Goal: Check status: Check status

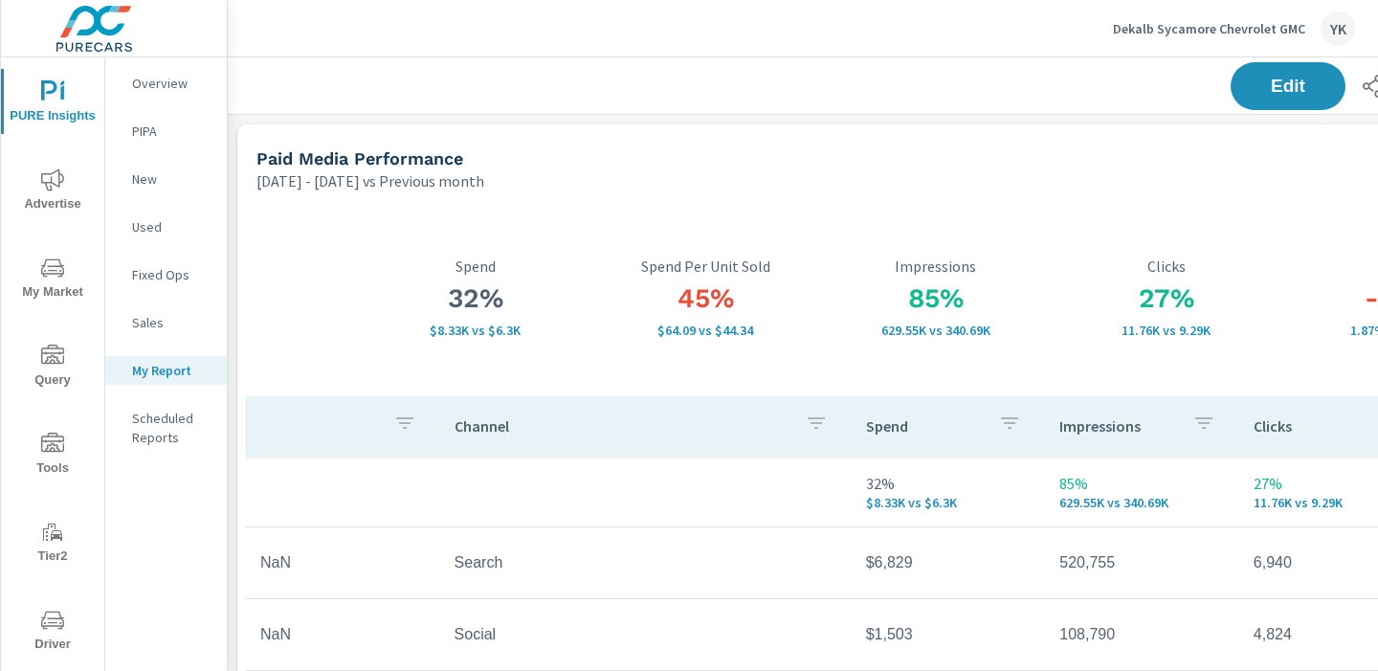
scroll to position [0, 266]
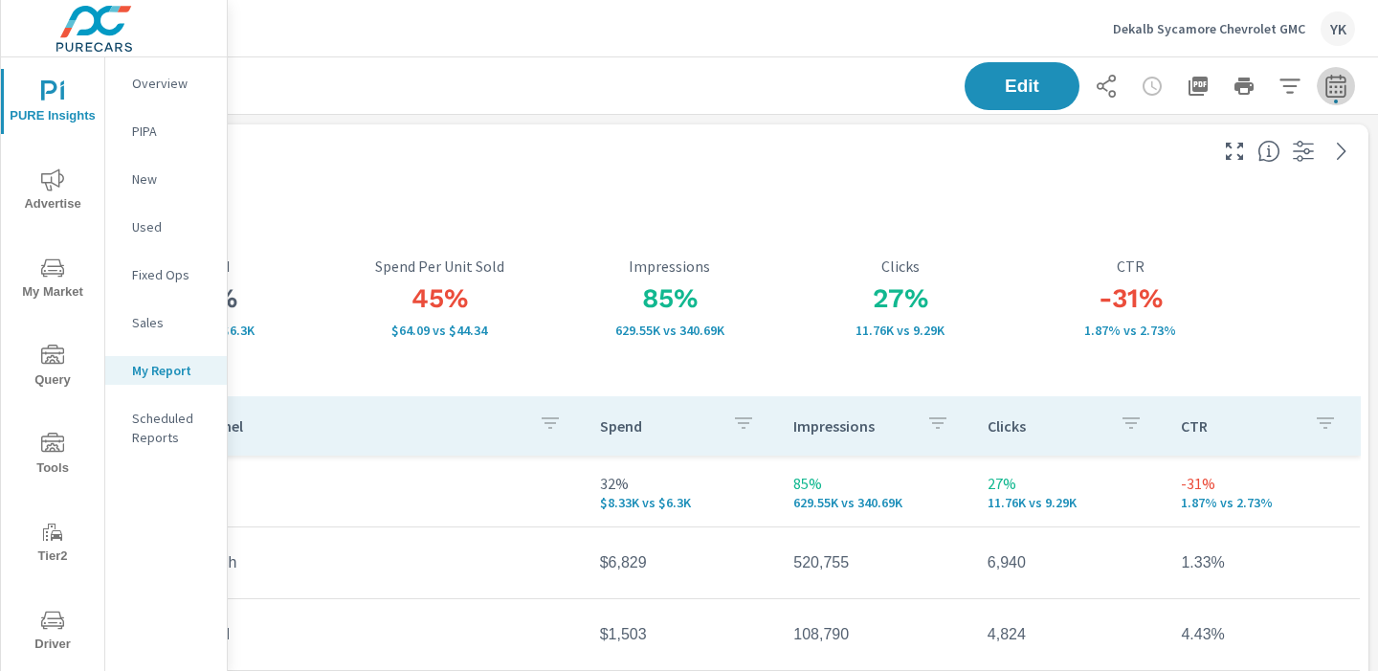
click at [1330, 68] on button "button" at bounding box center [1336, 86] width 38 height 38
select select "Previous month"
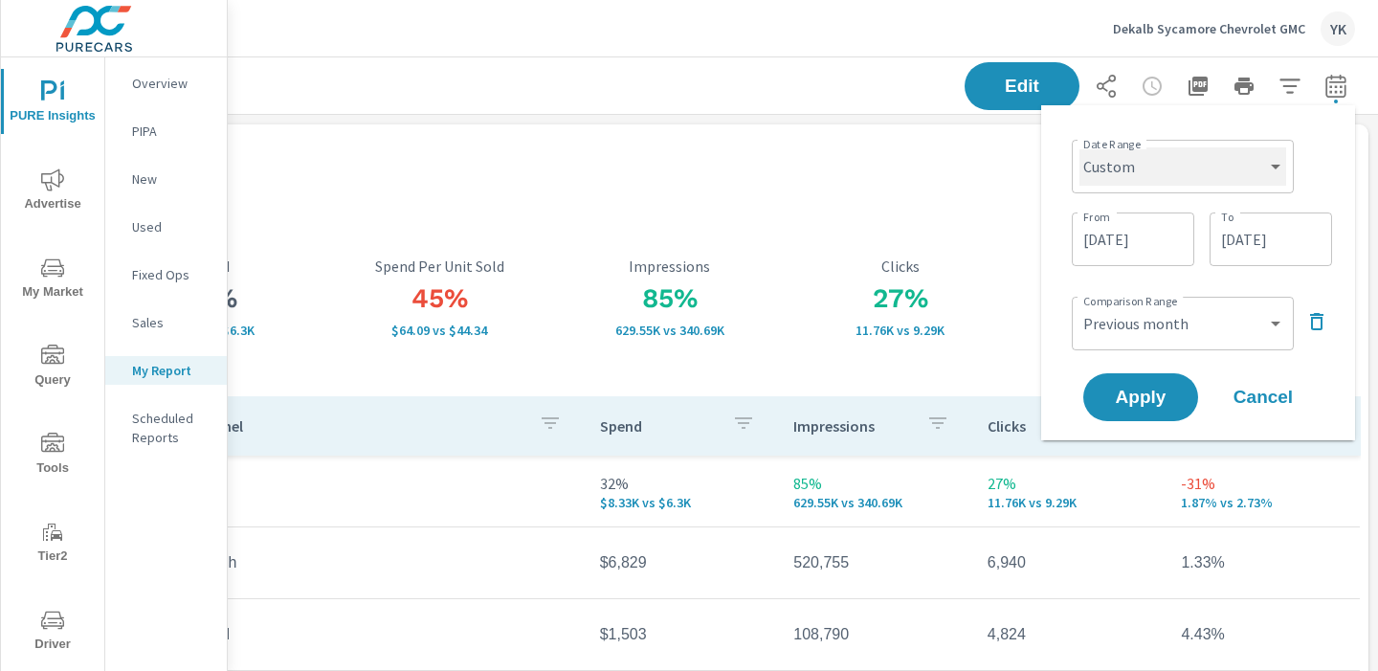
click at [1232, 173] on select "Custom [DATE] Last week Last 7 days Last 14 days Last 30 days Last 45 days Last…" at bounding box center [1182, 166] width 207 height 38
click at [1079, 147] on select "Custom [DATE] Last week Last 7 days Last 14 days Last 30 days Last 45 days Last…" at bounding box center [1182, 166] width 207 height 38
select select "Last month"
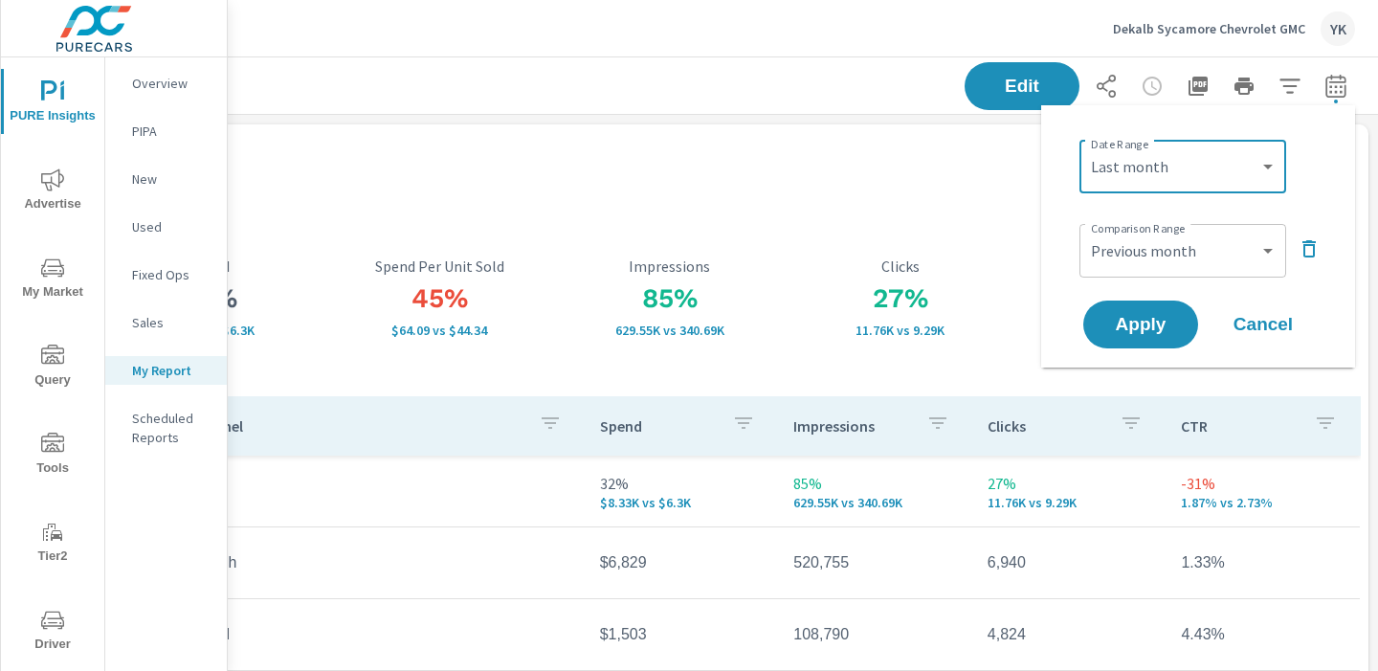
click at [1147, 371] on div "-31% 1.87% vs 2.73% CTR" at bounding box center [1130, 297] width 231 height 197
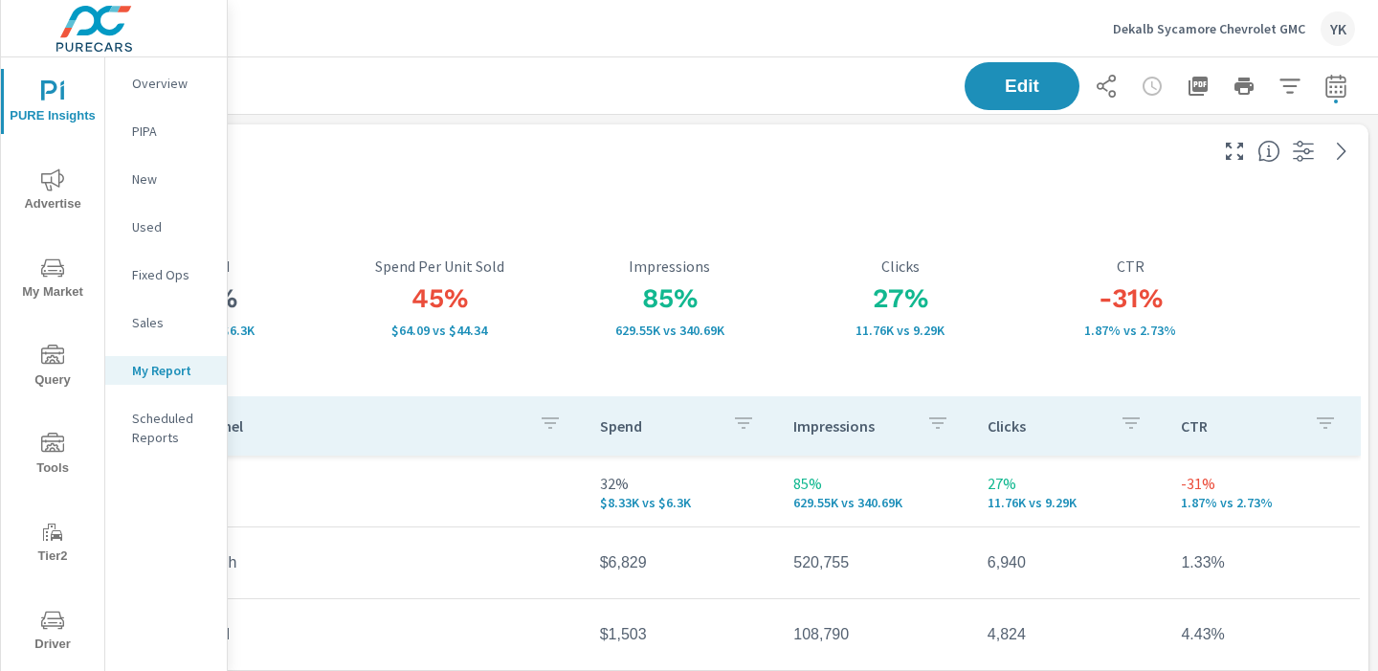
click at [1346, 79] on icon "button" at bounding box center [1335, 86] width 23 height 23
select select "Previous month"
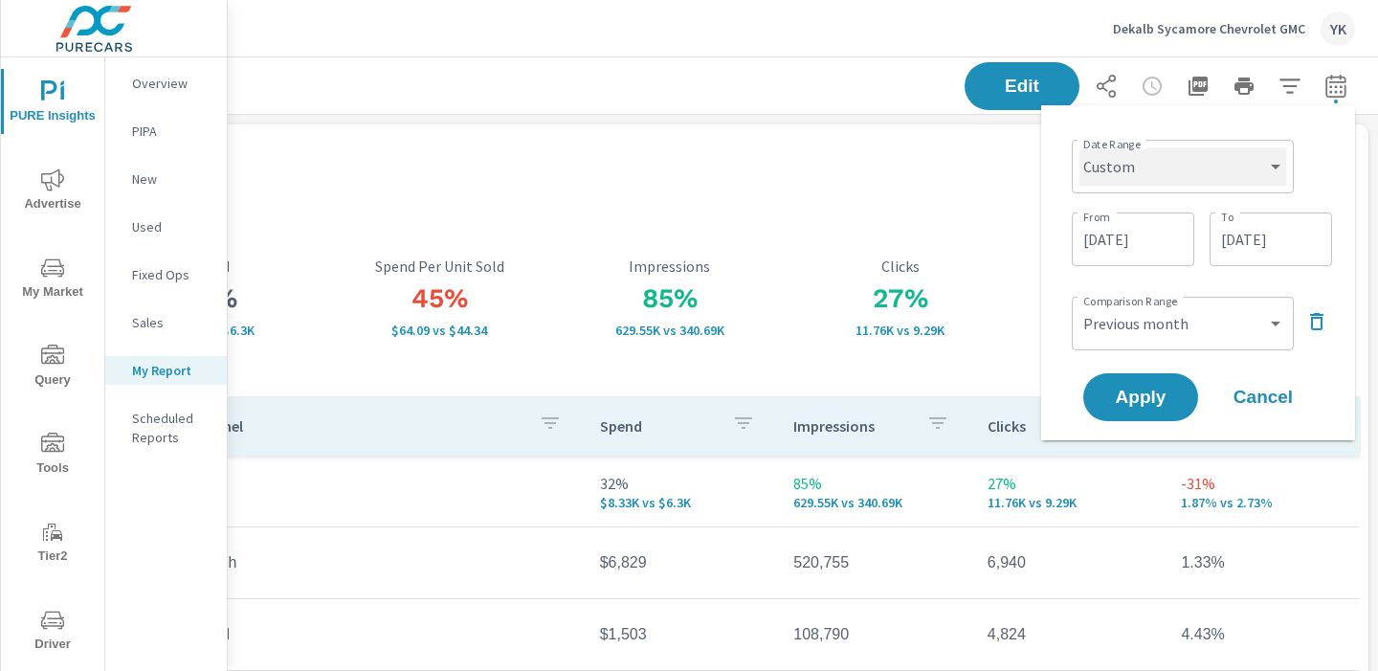
click at [1214, 166] on select "Custom [DATE] Last week Last 7 days Last 14 days Last 30 days Last 45 days Last…" at bounding box center [1182, 166] width 207 height 38
click at [1079, 147] on select "Custom [DATE] Last week Last 7 days Last 14 days Last 30 days Last 45 days Last…" at bounding box center [1182, 166] width 207 height 38
select select "Last month"
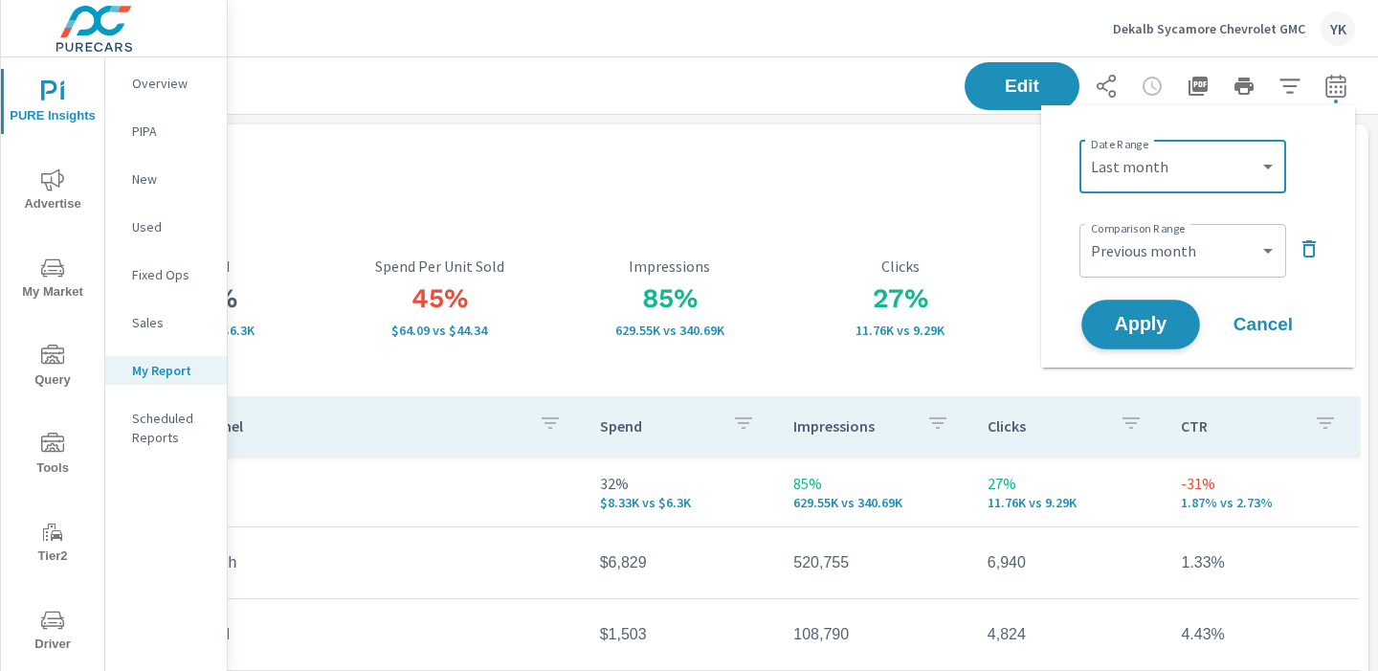
click at [1153, 318] on span "Apply" at bounding box center [1140, 325] width 78 height 18
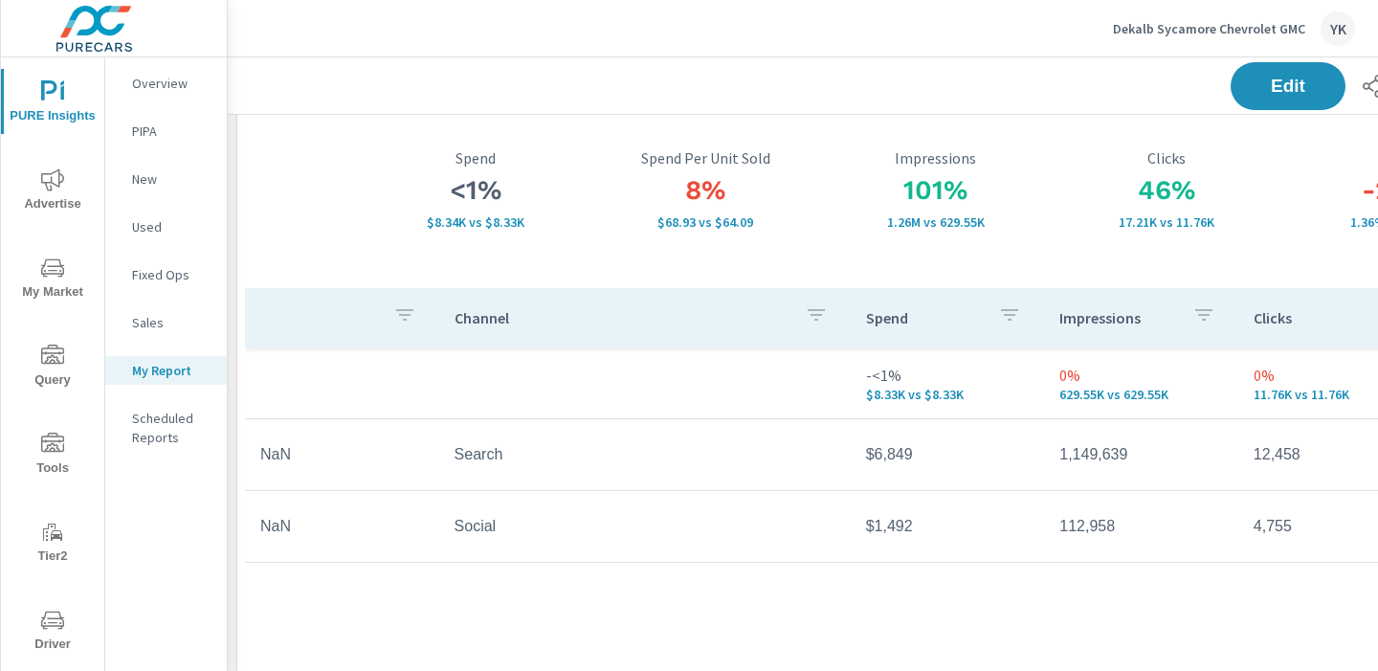
scroll to position [110, 0]
